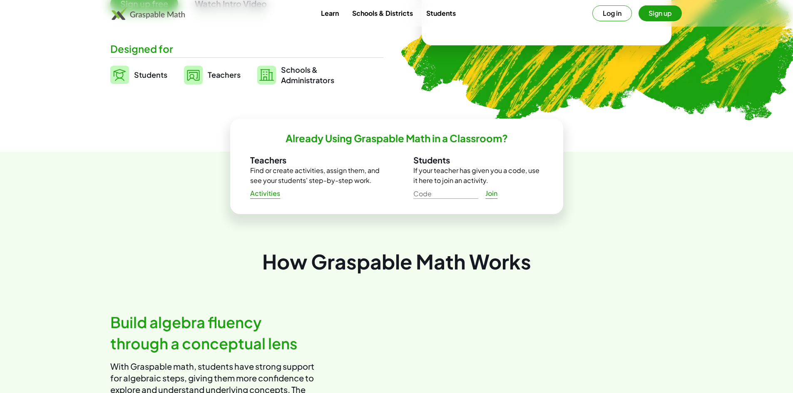
scroll to position [208, 0]
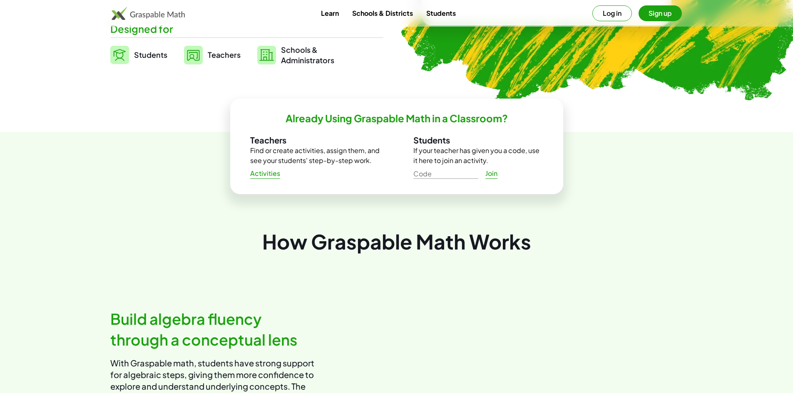
click at [431, 174] on input "Code" at bounding box center [445, 172] width 65 height 13
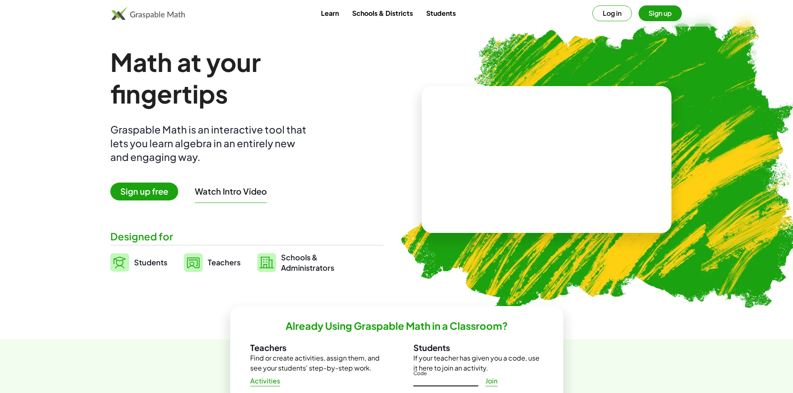
scroll to position [0, 0]
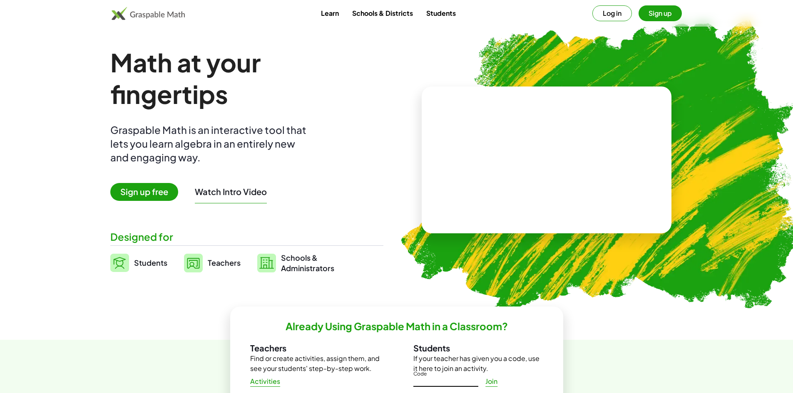
click at [216, 196] on button "Watch Intro Video" at bounding box center [231, 192] width 72 height 11
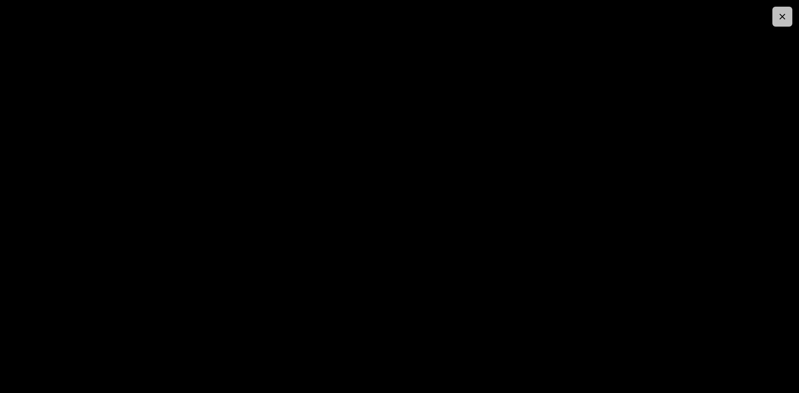
click at [785, 18] on icon "button" at bounding box center [783, 17] width 10 height 10
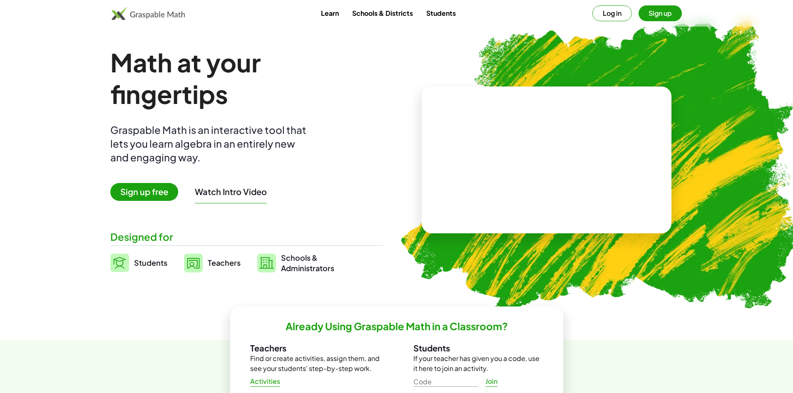
click at [329, 20] on link "Learn" at bounding box center [329, 12] width 31 height 15
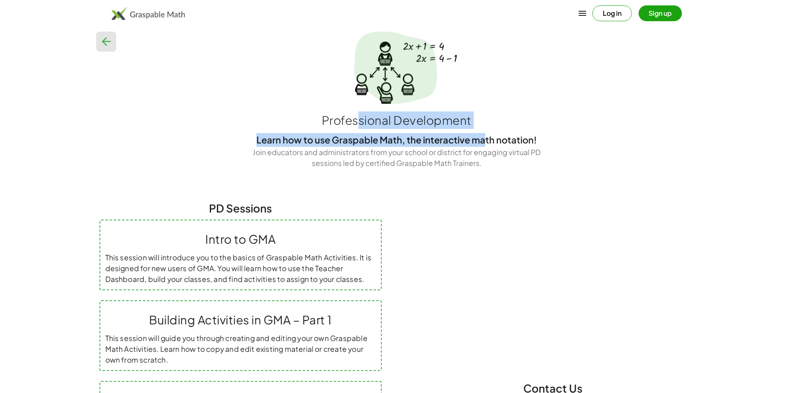
drag, startPoint x: 350, startPoint y: 126, endPoint x: 482, endPoint y: 133, distance: 132.2
click at [482, 131] on div "Professional Development Learn how to use Graspable Math, the interactive math …" at bounding box center [397, 140] width 615 height 57
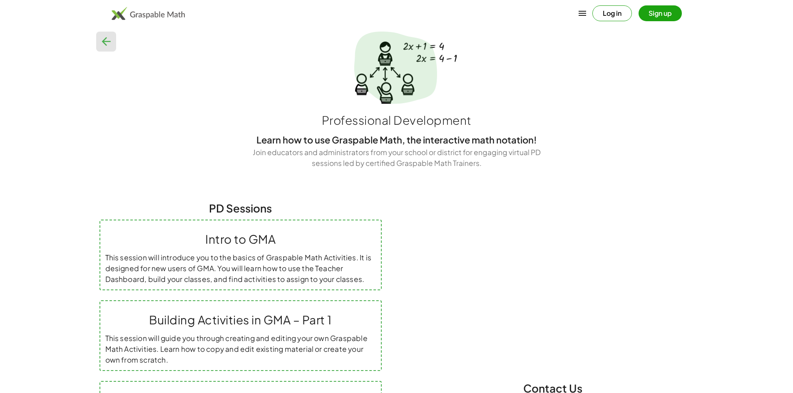
click at [316, 152] on p "Join educators and administrators from your school or district for engaging vir…" at bounding box center [396, 158] width 291 height 22
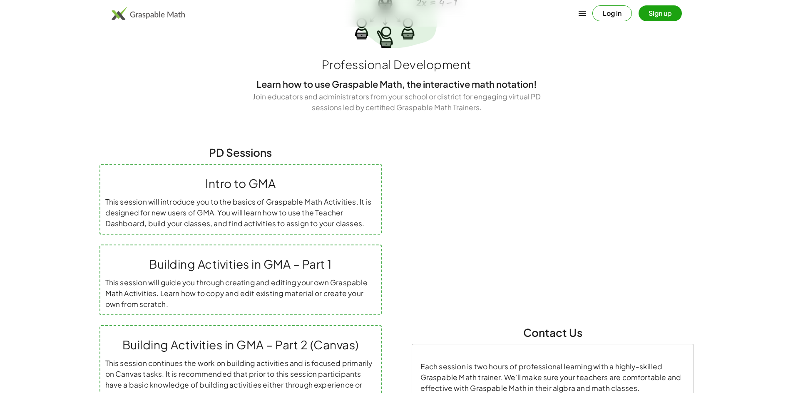
scroll to position [167, 0]
